Goal: Information Seeking & Learning: Learn about a topic

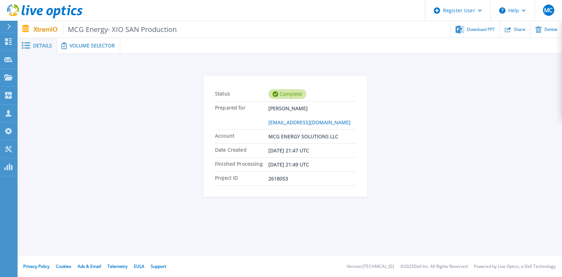
click at [86, 43] on span "Volume Selector" at bounding box center [91, 45] width 45 height 5
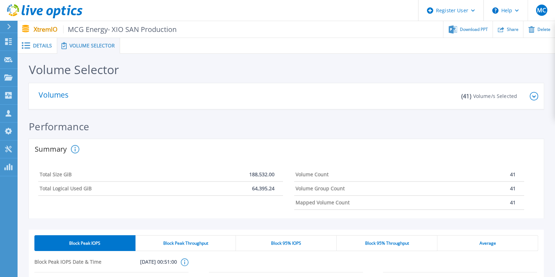
click at [87, 89] on div "Volumes" at bounding box center [245, 96] width 413 height 26
click at [532, 94] on icon at bounding box center [534, 96] width 8 height 8
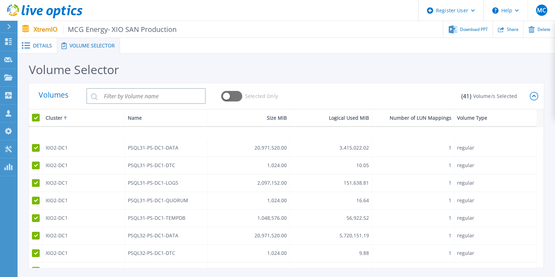
scroll to position [579, 0]
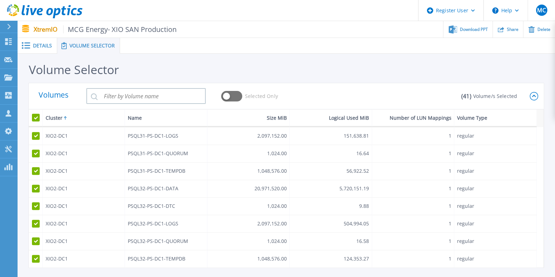
click at [533, 96] on icon at bounding box center [534, 96] width 8 height 8
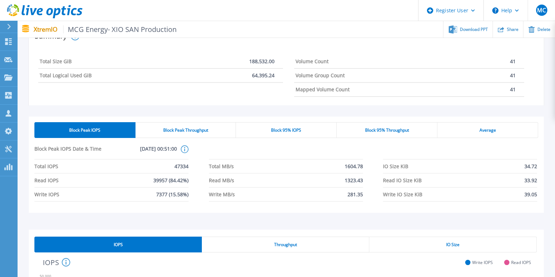
scroll to position [132, 0]
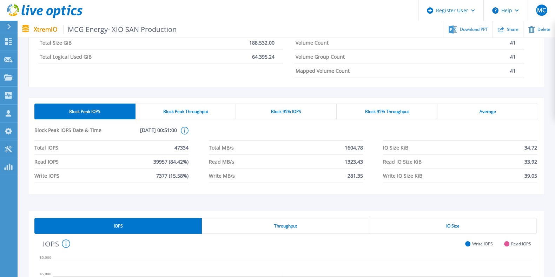
click at [280, 109] on span "Block 95% IOPS" at bounding box center [286, 112] width 30 height 6
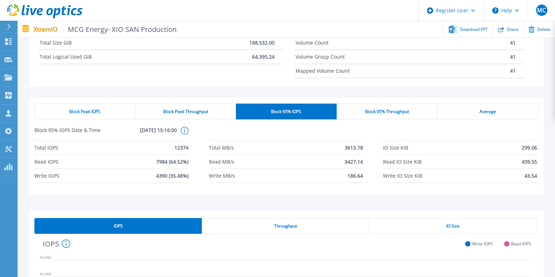
click at [114, 108] on div "Block Peak IOPS" at bounding box center [84, 112] width 101 height 16
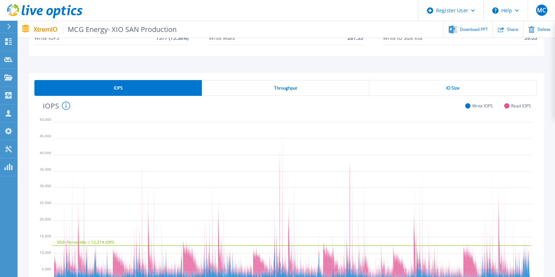
scroll to position [307, 0]
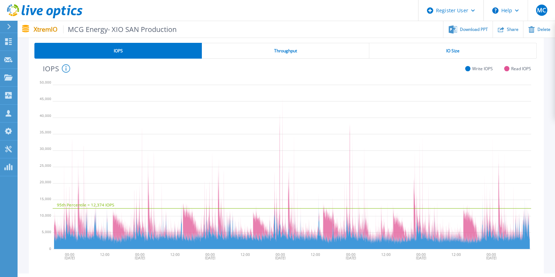
click at [289, 48] on span "Throughput" at bounding box center [285, 51] width 23 height 6
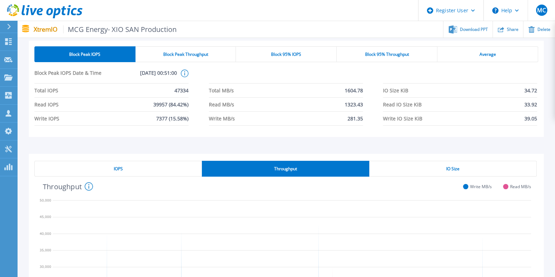
scroll to position [175, 0]
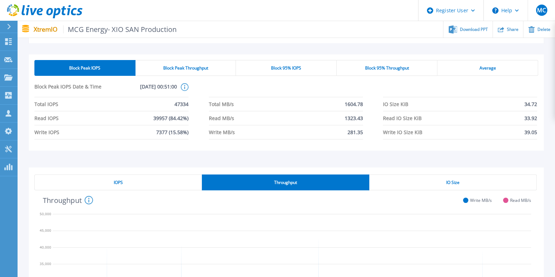
click at [216, 69] on div "Block Peak Throughput" at bounding box center [185, 68] width 101 height 16
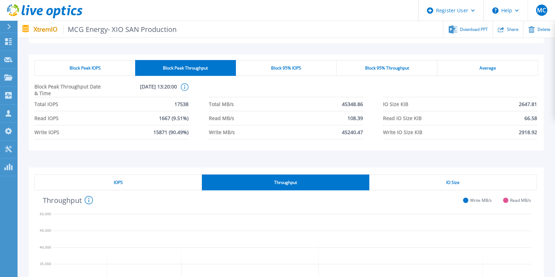
click at [97, 68] on span "Block Peak IOPS" at bounding box center [84, 68] width 31 height 6
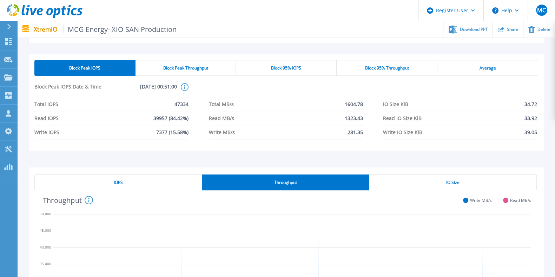
click at [390, 71] on div "Block 95% Throughput" at bounding box center [387, 68] width 101 height 16
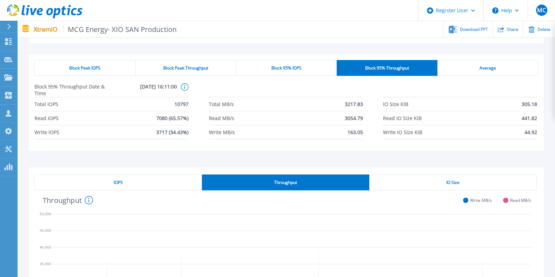
click at [110, 63] on div "Block Peak IOPS" at bounding box center [84, 68] width 101 height 16
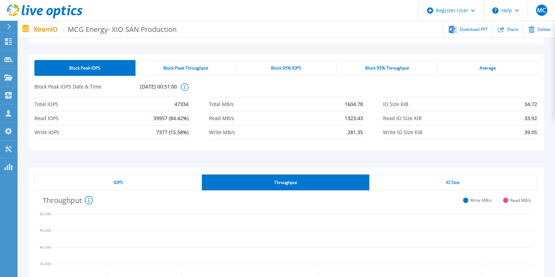
click at [375, 64] on div "Block 95% Throughput" at bounding box center [387, 68] width 101 height 16
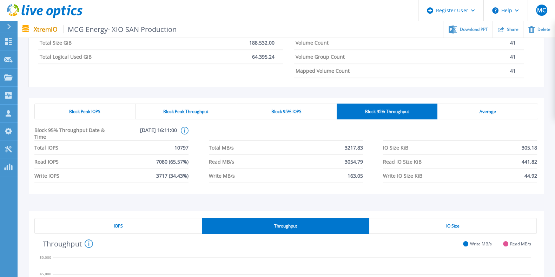
scroll to position [132, 0]
click at [88, 111] on span "Block Peak IOPS" at bounding box center [84, 112] width 31 height 6
